Goal: Obtain resource: Download file/media

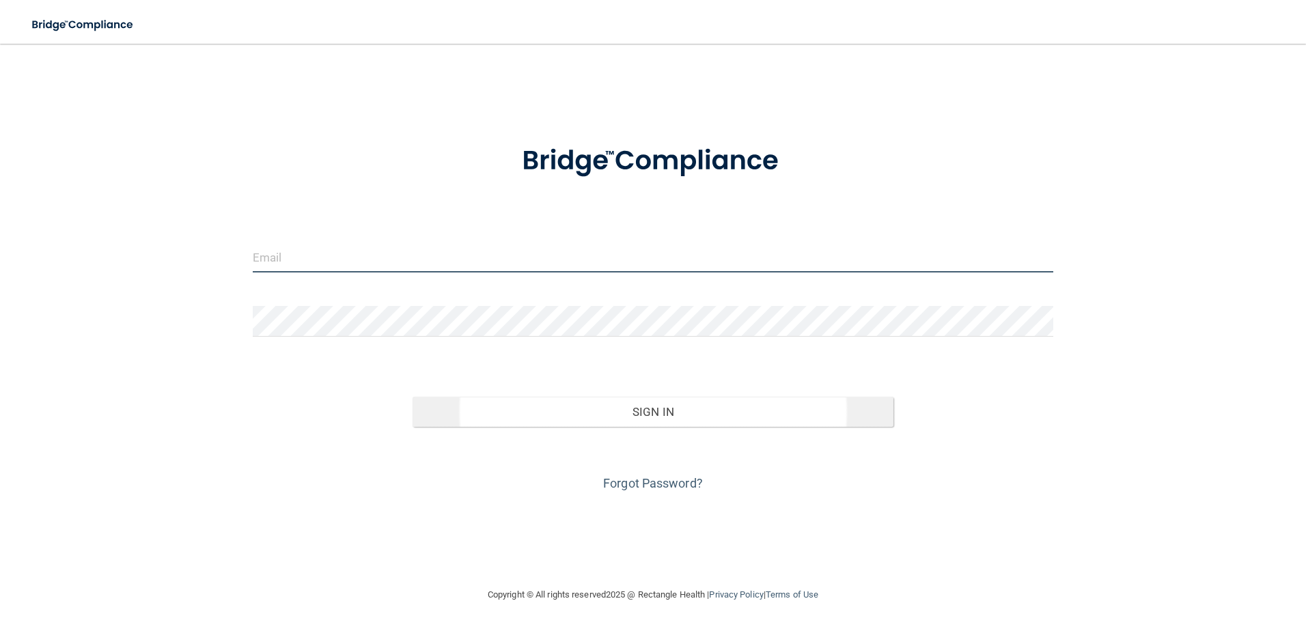
type input "[EMAIL_ADDRESS][DOMAIN_NAME]"
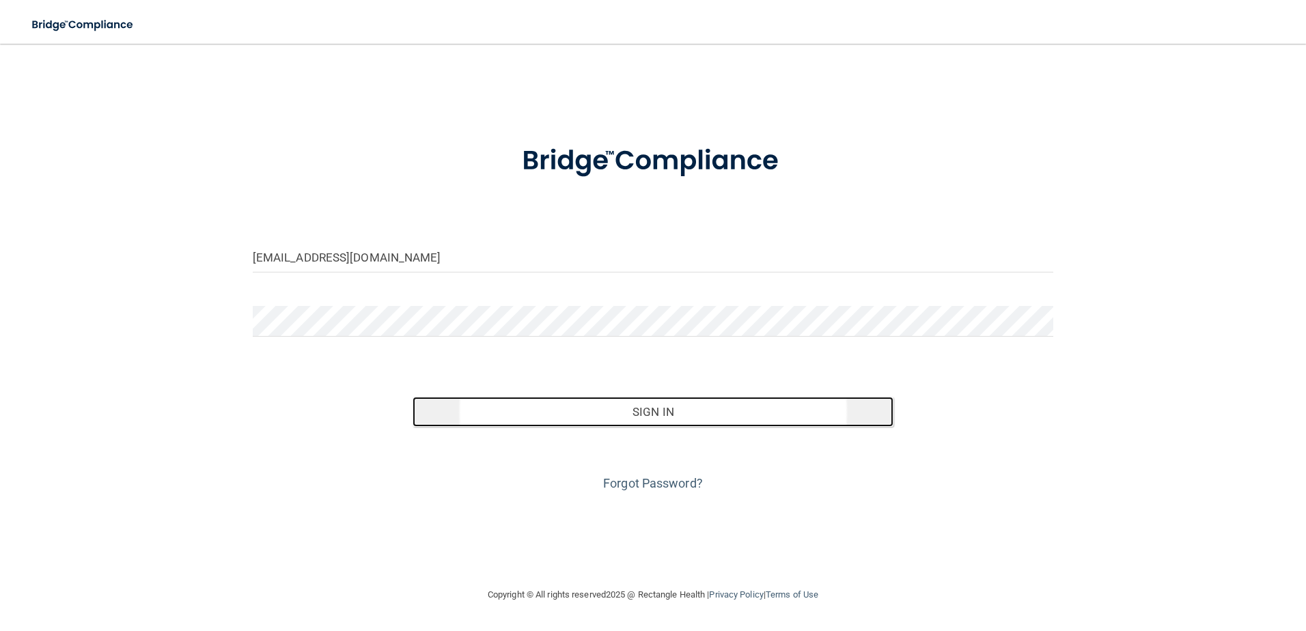
click at [684, 412] on button "Sign In" at bounding box center [652, 412] width 481 height 30
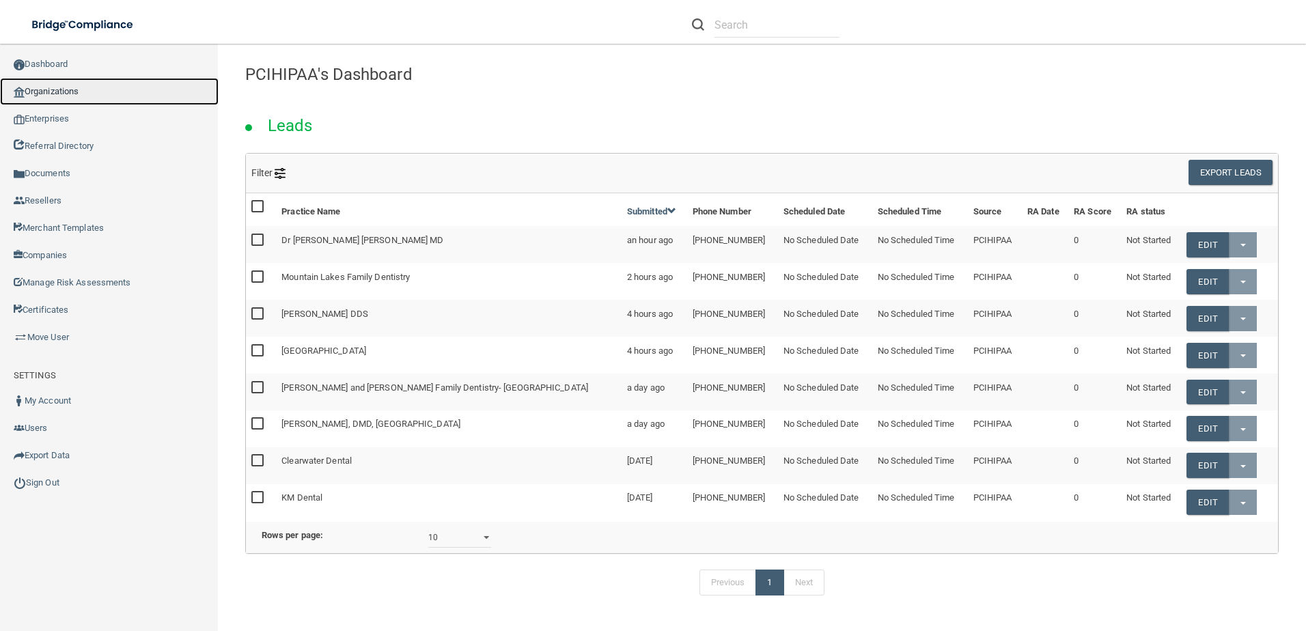
click at [101, 90] on link "Organizations" at bounding box center [109, 91] width 219 height 27
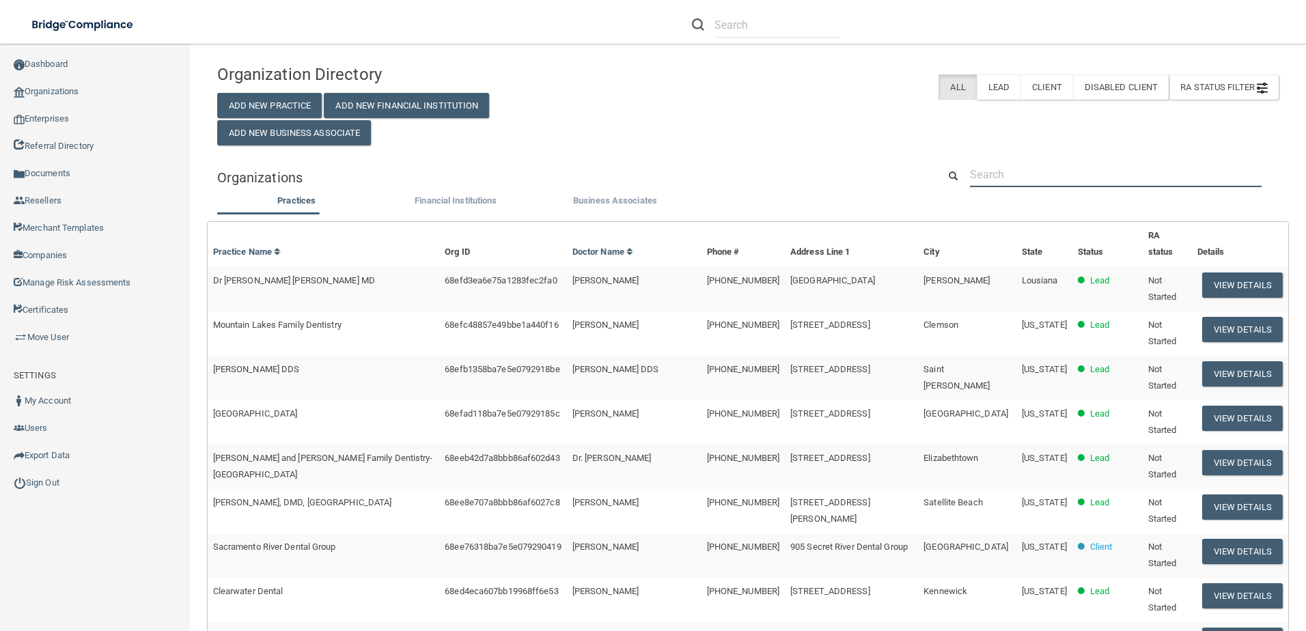
click at [1077, 184] on input "text" at bounding box center [1116, 174] width 292 height 25
paste input "[PERSON_NAME] Dds Inc"
type input "[PERSON_NAME] Dds Inc"
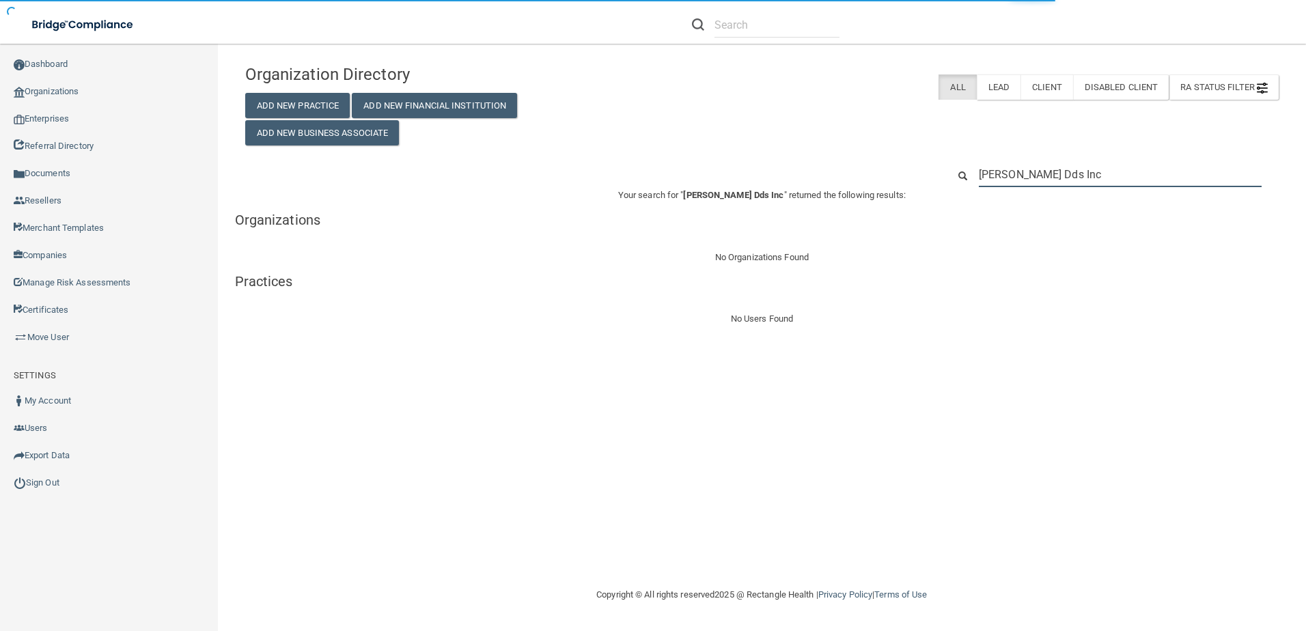
drag, startPoint x: 1157, startPoint y: 167, endPoint x: 1079, endPoint y: 176, distance: 79.0
click at [1079, 176] on input "[PERSON_NAME] Dds Inc" at bounding box center [1120, 174] width 283 height 25
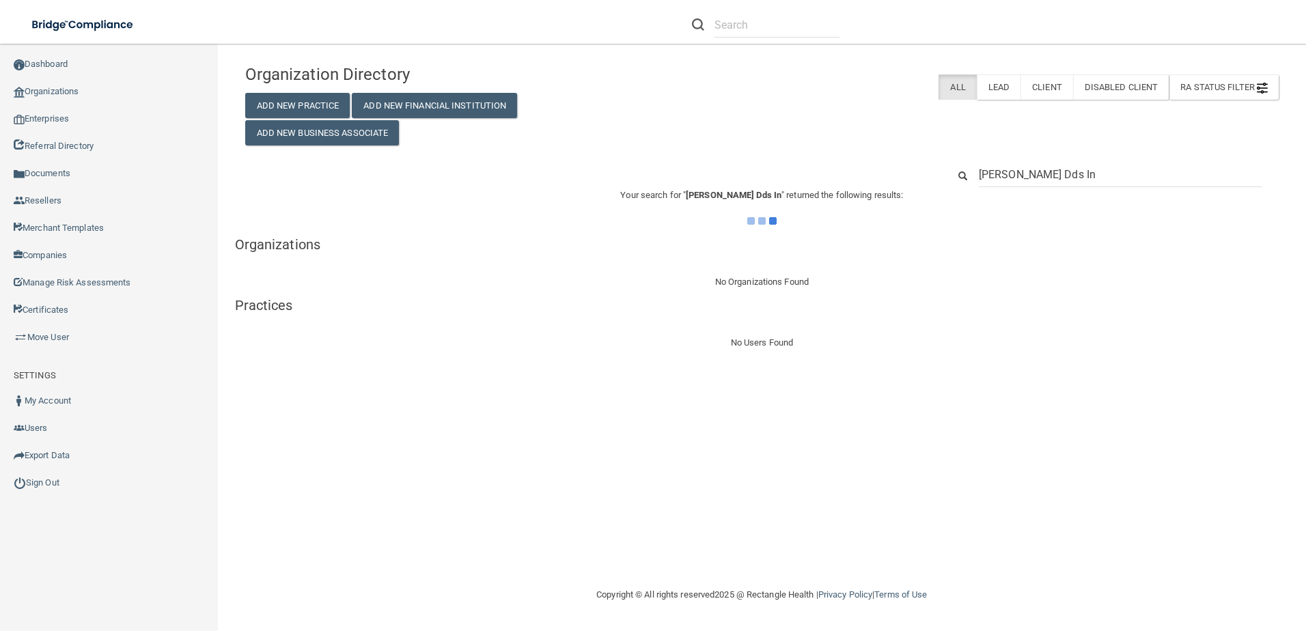
click at [1150, 170] on input "[PERSON_NAME] Dds In" at bounding box center [1120, 174] width 283 height 25
type input "[PERSON_NAME] Dds"
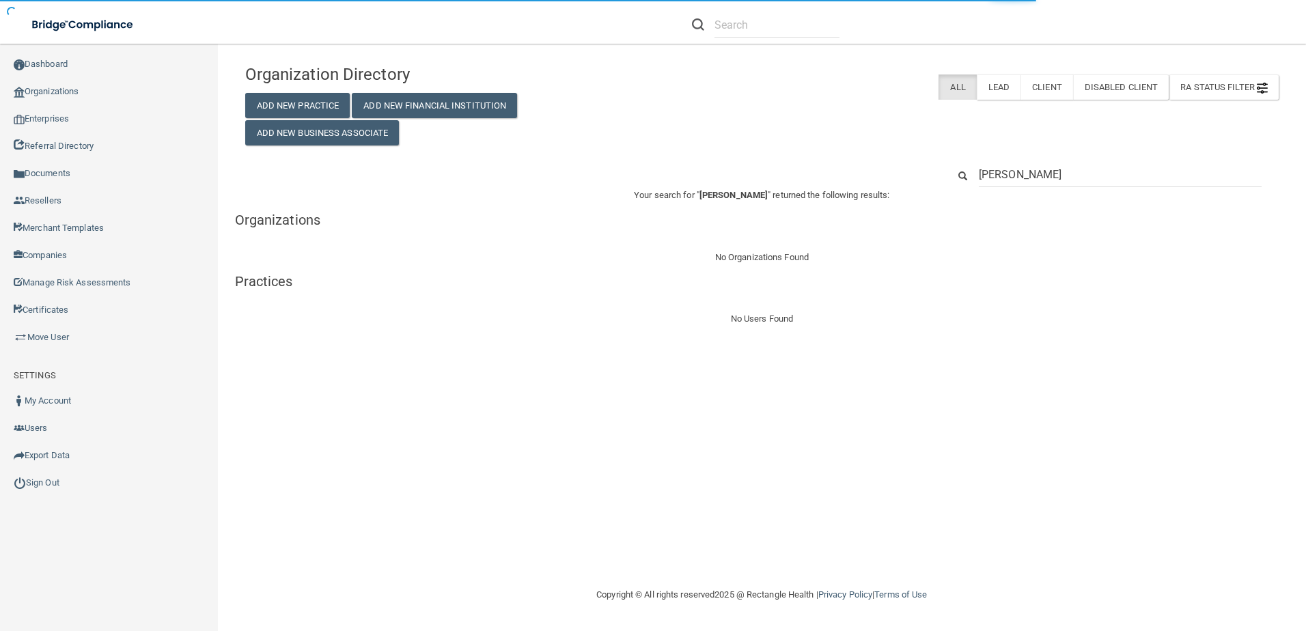
click at [1015, 177] on input "[PERSON_NAME]" at bounding box center [1120, 174] width 283 height 25
type input "[PERSON_NAME]"
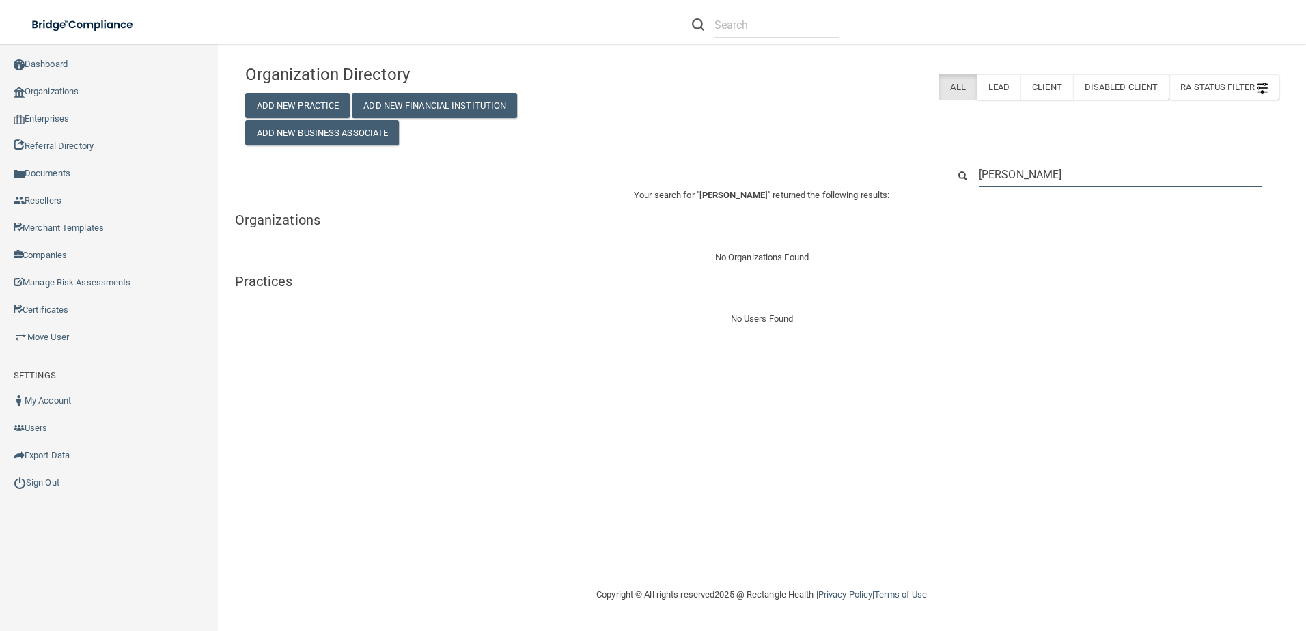
drag, startPoint x: 1129, startPoint y: 169, endPoint x: 961, endPoint y: 176, distance: 168.2
click at [961, 176] on div "[PERSON_NAME]" at bounding box center [1113, 174] width 351 height 25
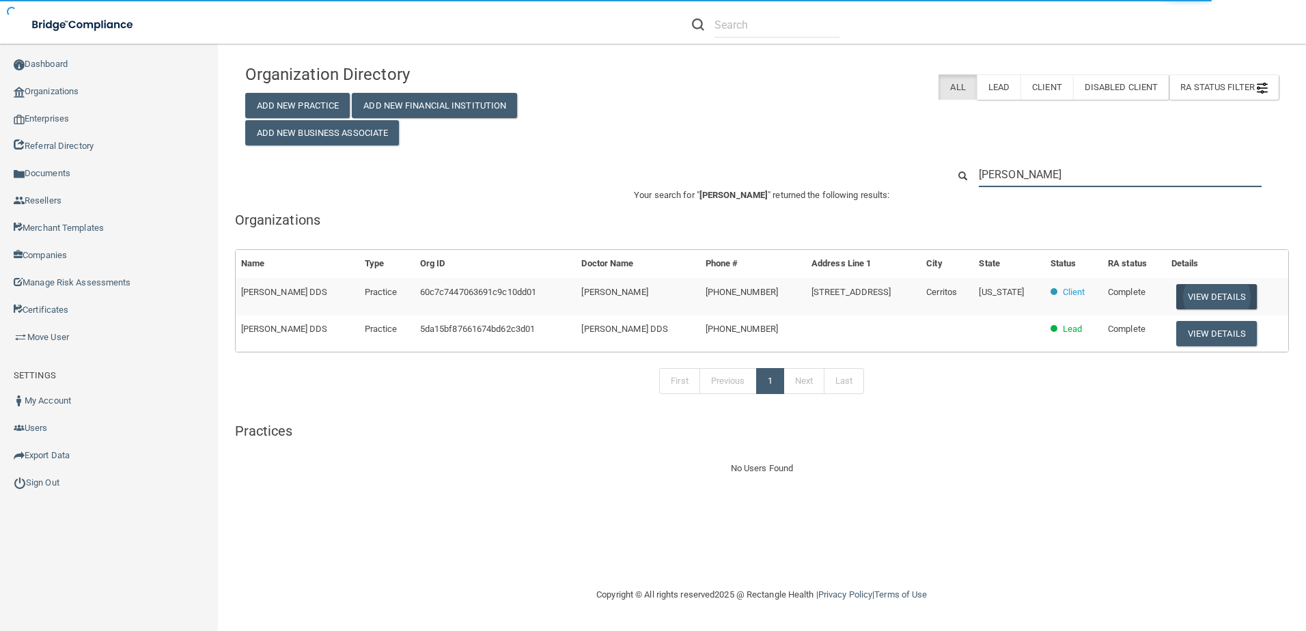
type input "[PERSON_NAME]"
click at [1199, 301] on button "View Details" at bounding box center [1216, 296] width 81 height 25
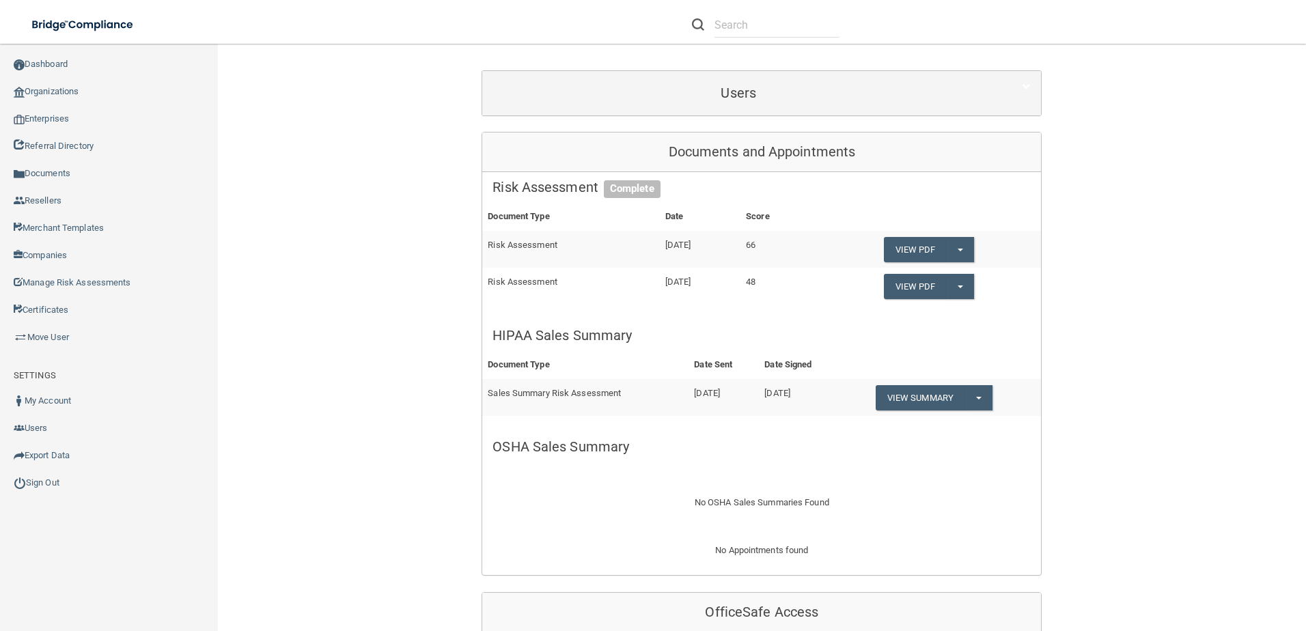
scroll to position [205, 0]
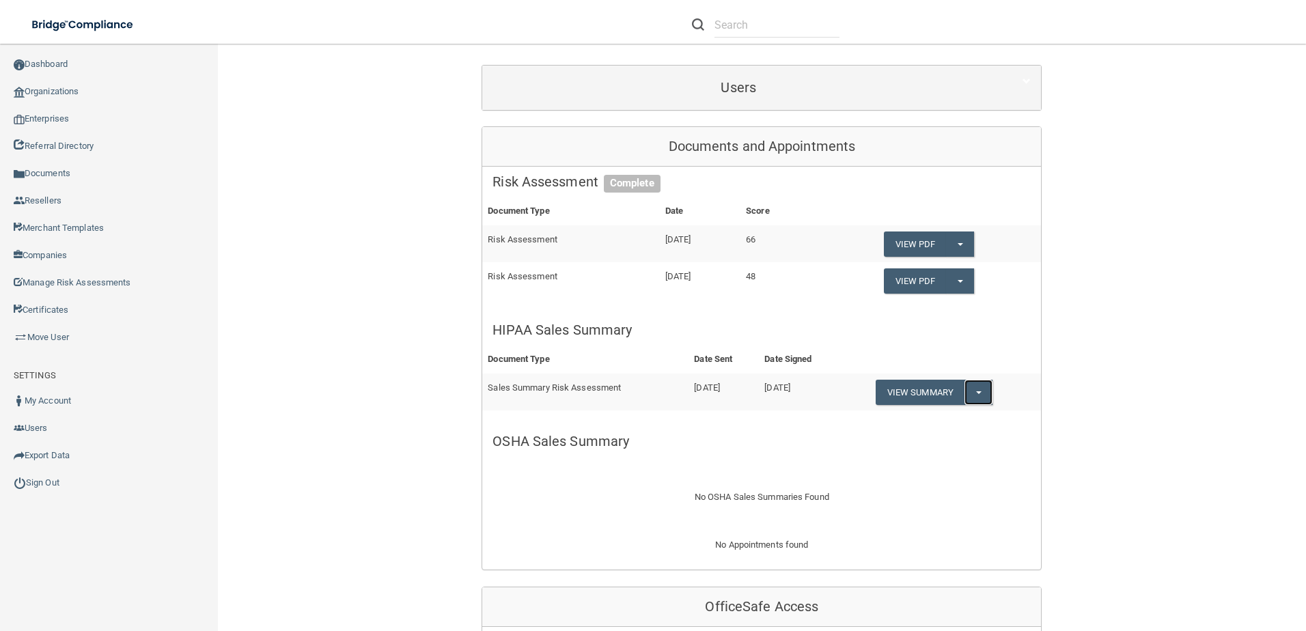
click at [974, 402] on button "Split button!" at bounding box center [978, 392] width 28 height 25
click at [938, 421] on link "Download as PDF" at bounding box center [931, 420] width 113 height 20
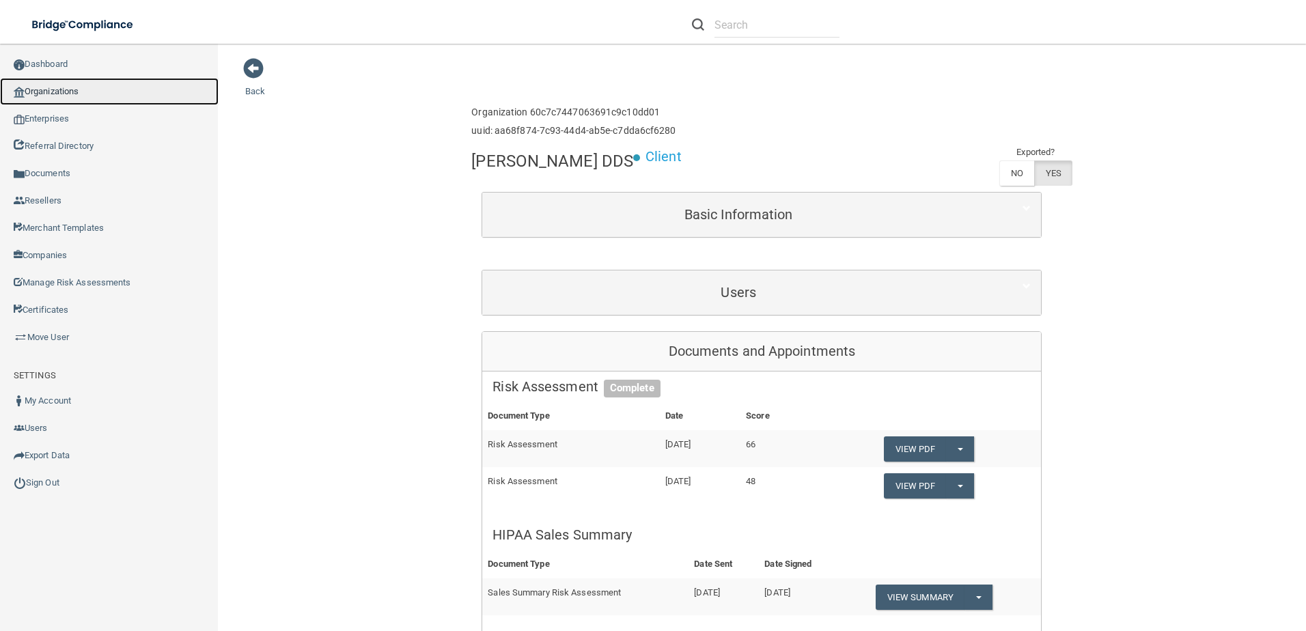
click at [94, 87] on link "Organizations" at bounding box center [109, 91] width 219 height 27
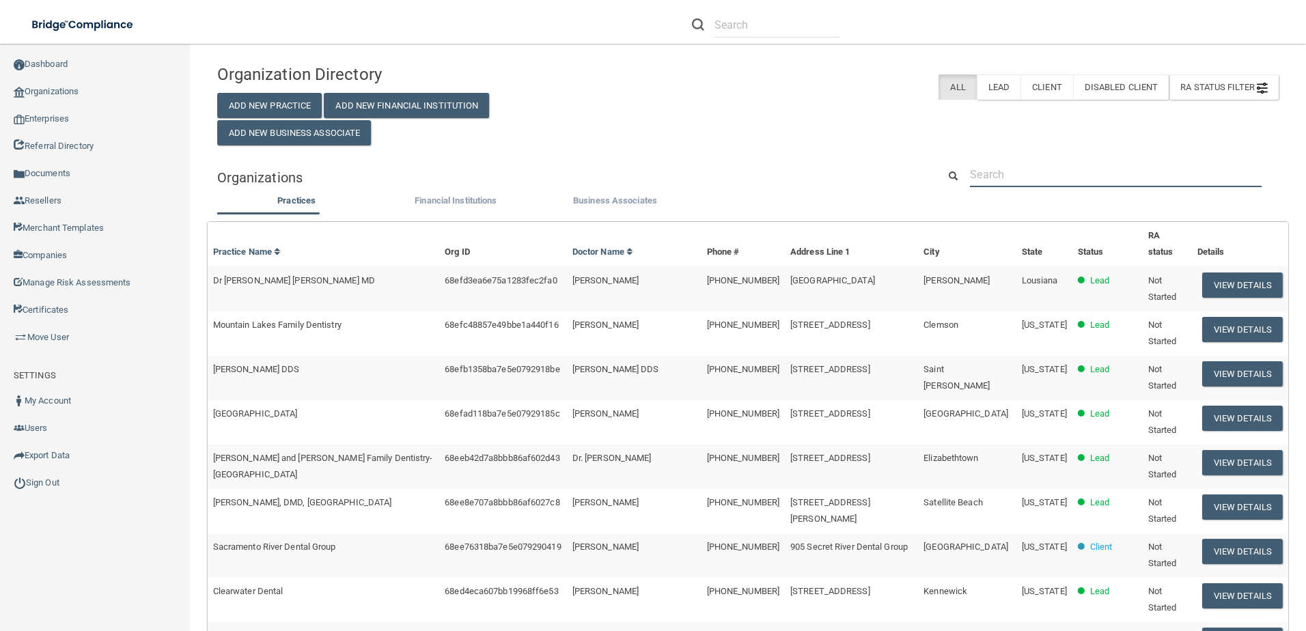
click at [1072, 172] on input "text" at bounding box center [1116, 174] width 292 height 25
paste input "[PERSON_NAME]"
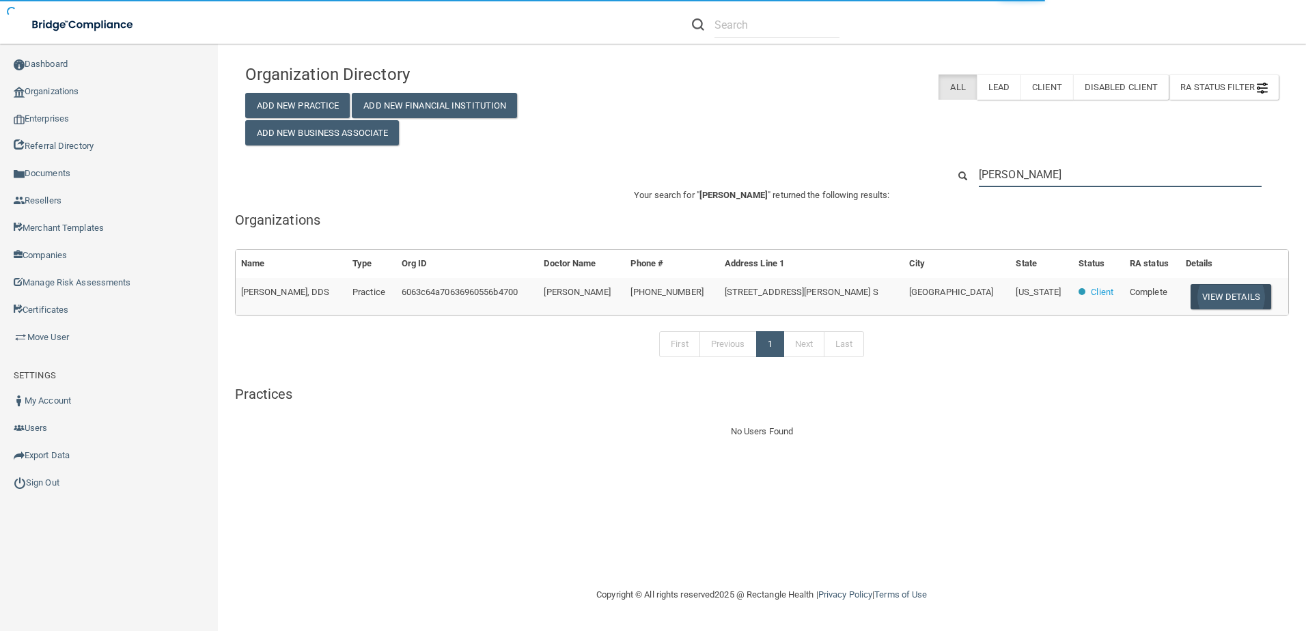
type input "[PERSON_NAME]"
click at [1202, 300] on button "View Details" at bounding box center [1230, 296] width 81 height 25
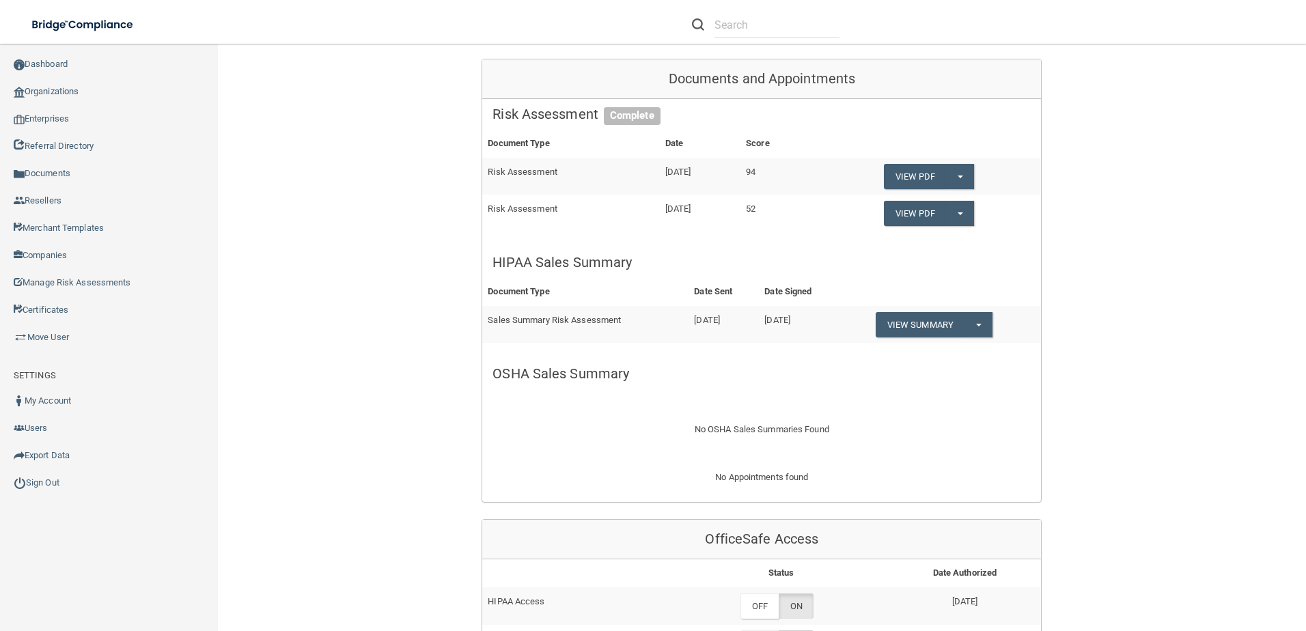
scroll to position [273, 0]
click at [979, 318] on button "Split button!" at bounding box center [978, 323] width 28 height 25
click at [955, 356] on link "Download as PDF" at bounding box center [931, 351] width 113 height 20
